Goal: Navigation & Orientation: Find specific page/section

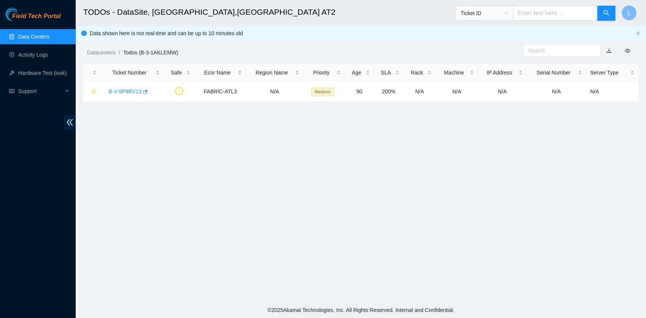
scroll to position [160, 0]
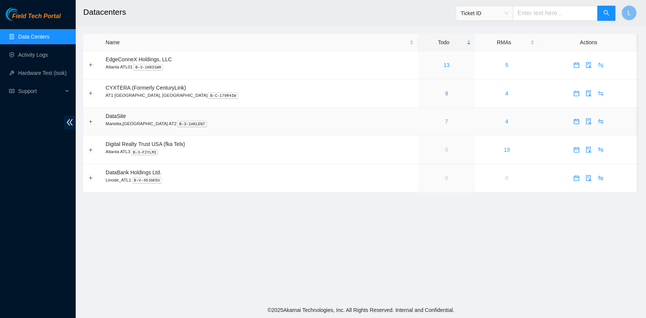
click at [445, 119] on link "7" at bounding box center [446, 121] width 3 height 6
